Goal: Task Accomplishment & Management: Use online tool/utility

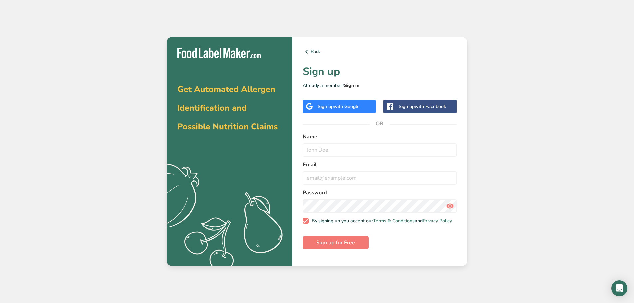
click at [353, 86] on link "Sign in" at bounding box center [351, 86] width 15 height 6
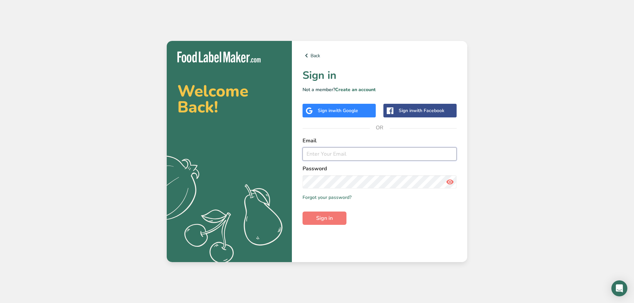
type input "[EMAIL_ADDRESS][DOMAIN_NAME]"
click at [320, 221] on span "Sign in" at bounding box center [324, 218] width 17 height 8
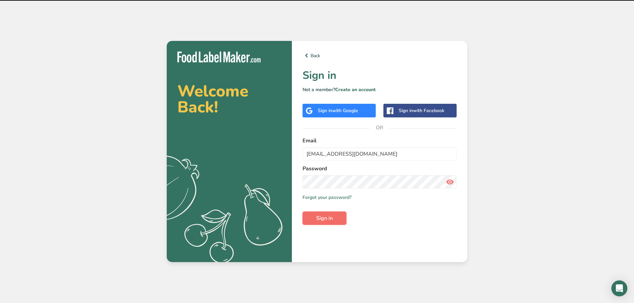
click at [327, 220] on span "Sign in" at bounding box center [324, 218] width 17 height 8
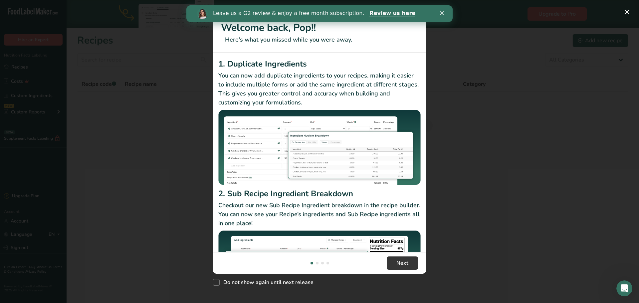
click at [442, 13] on polygon "Close" at bounding box center [442, 13] width 4 height 4
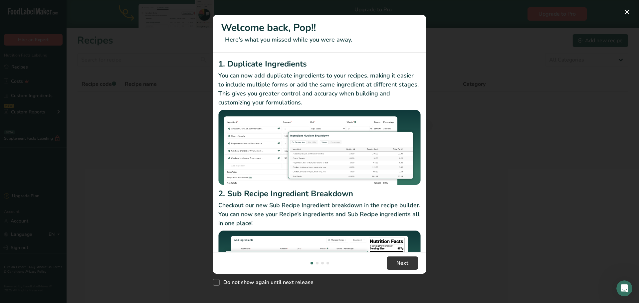
click at [518, 246] on div "New Features" at bounding box center [319, 151] width 639 height 303
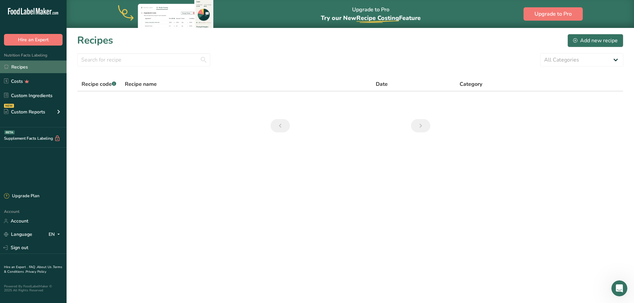
drag, startPoint x: 16, startPoint y: 66, endPoint x: 14, endPoint y: 73, distance: 7.6
click at [16, 66] on link "Recipes" at bounding box center [33, 67] width 67 height 13
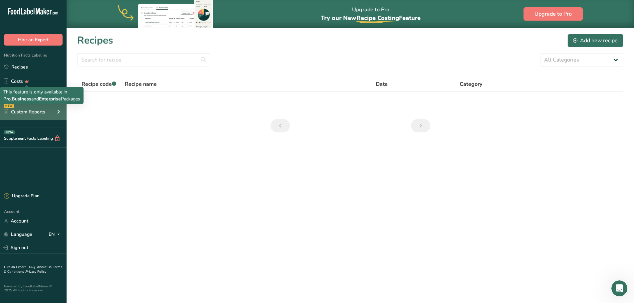
click at [29, 111] on div "Custom Reports" at bounding box center [24, 111] width 41 height 7
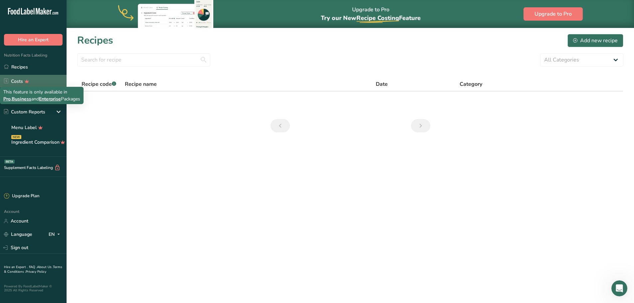
click at [25, 78] on link "Costs" at bounding box center [33, 81] width 67 height 13
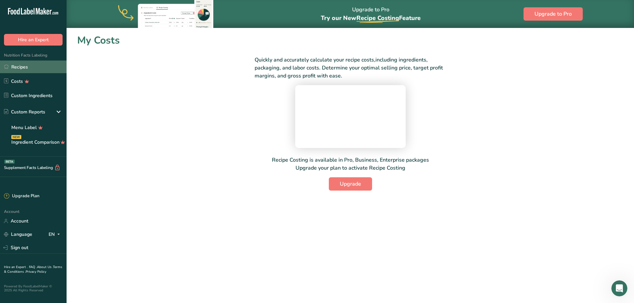
click at [19, 64] on link "Recipes" at bounding box center [33, 67] width 67 height 13
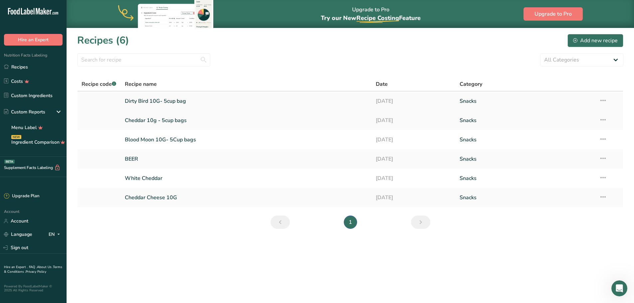
click at [152, 101] on link "Dirty Bird 10G- 5cup bag" at bounding box center [246, 101] width 243 height 14
